Goal: Information Seeking & Learning: Check status

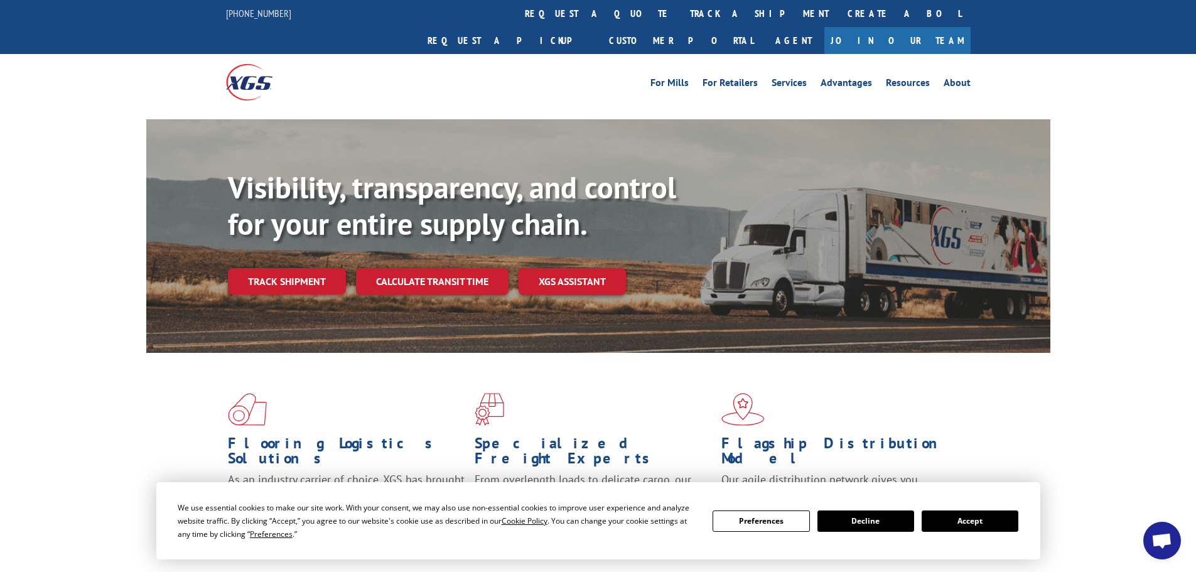
click at [300, 270] on div "Visibility, transparency, and control for your entire supply chain. Track shipm…" at bounding box center [639, 257] width 823 height 175
click at [299, 268] on link "Track shipment" at bounding box center [287, 281] width 118 height 26
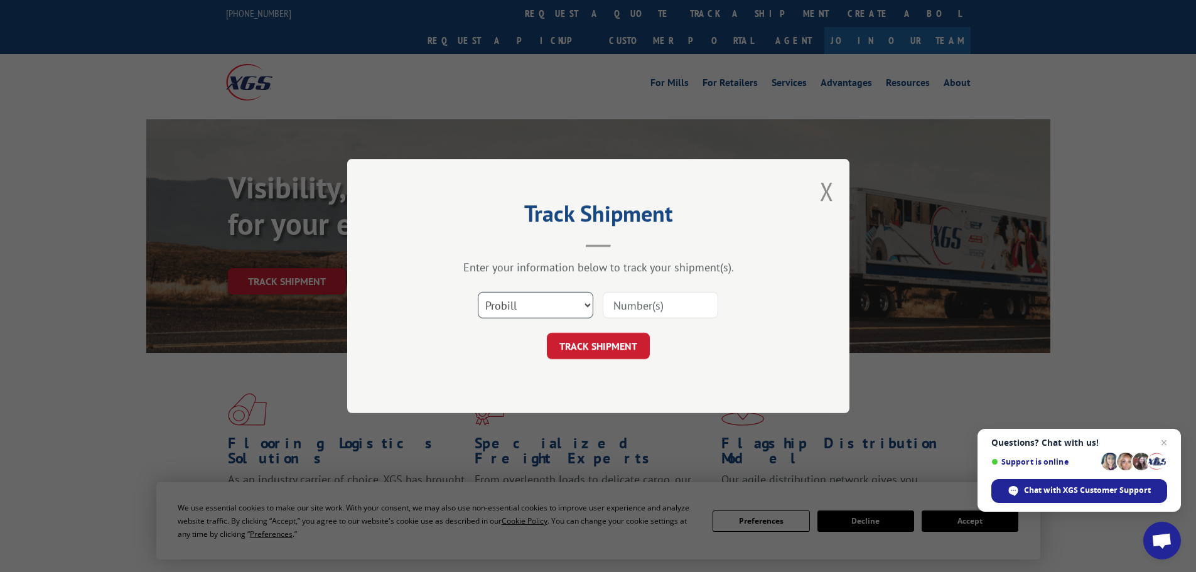
click at [590, 303] on select "Select category... Probill BOL PO" at bounding box center [536, 305] width 116 height 26
select select "po"
click at [478, 292] on select "Select category... Probill BOL PO" at bounding box center [536, 305] width 116 height 26
paste input "20504042"
type input "20504042"
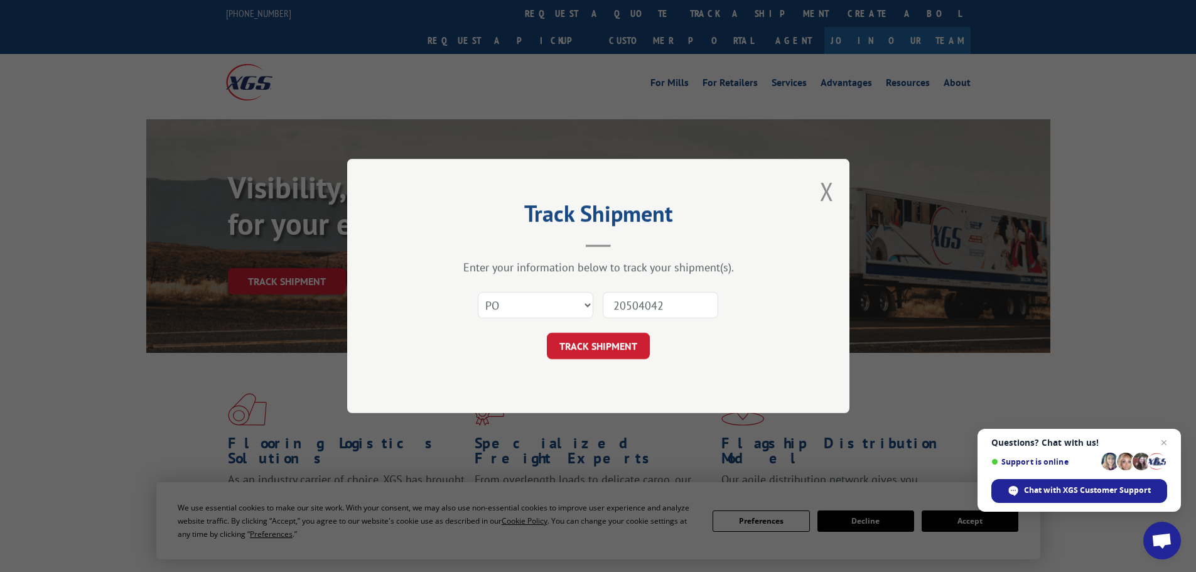
drag, startPoint x: 601, startPoint y: 347, endPoint x: 602, endPoint y: 333, distance: 13.2
click at [602, 346] on button "TRACK SHIPMENT" at bounding box center [598, 346] width 103 height 26
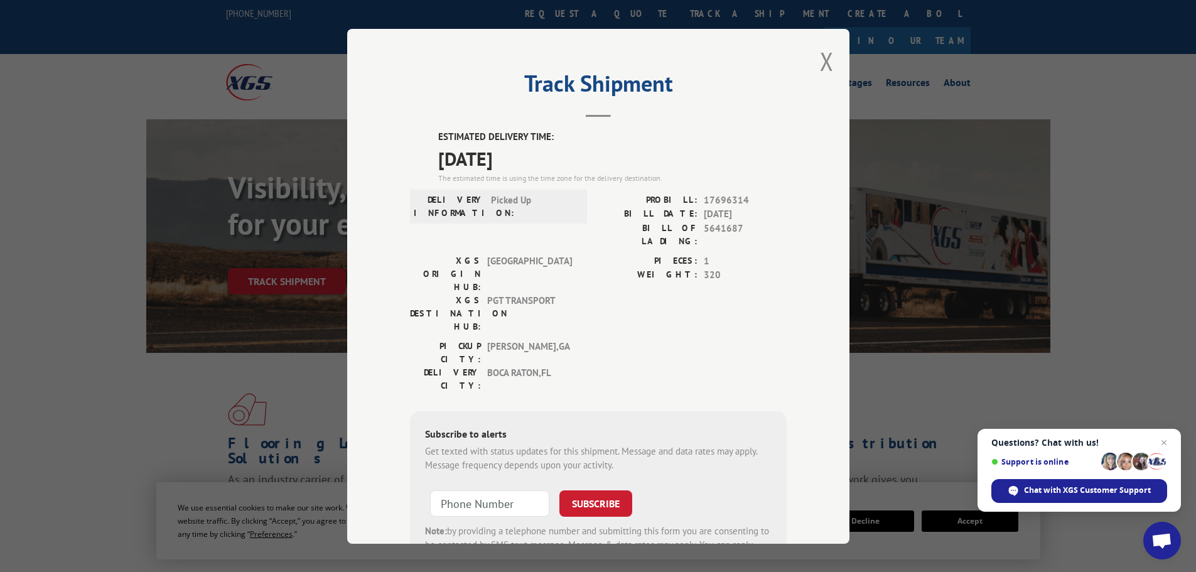
drag, startPoint x: 432, startPoint y: 129, endPoint x: 538, endPoint y: 154, distance: 109.1
click at [539, 153] on div "Track Shipment ESTIMATED DELIVERY TIME: [DATE] The estimated time is using the …" at bounding box center [598, 286] width 502 height 515
copy div "ESTIMATED DELIVERY TIME: [DATE]"
